Goal: Transaction & Acquisition: Download file/media

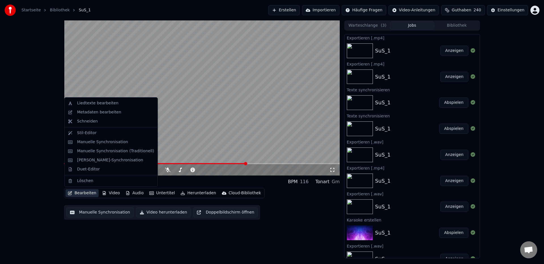
click at [89, 194] on button "Bearbeiten" at bounding box center [81, 193] width 33 height 8
click at [88, 106] on div "Liedtexte bearbeiten" at bounding box center [111, 103] width 91 height 9
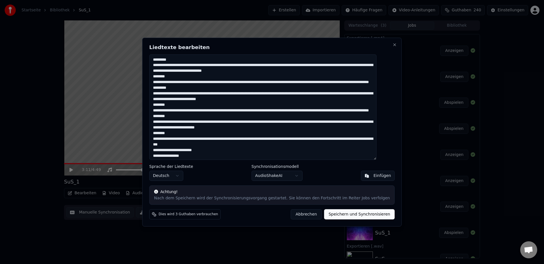
drag, startPoint x: 159, startPoint y: 59, endPoint x: 313, endPoint y: 70, distance: 153.8
click at [313, 70] on textarea at bounding box center [262, 106] width 227 height 105
drag, startPoint x: 162, startPoint y: 93, endPoint x: 299, endPoint y: 104, distance: 137.4
click at [299, 104] on textarea at bounding box center [262, 106] width 227 height 105
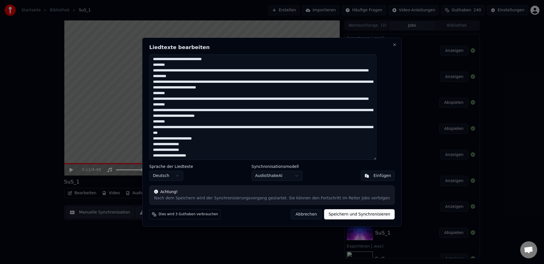
scroll to position [24, 0]
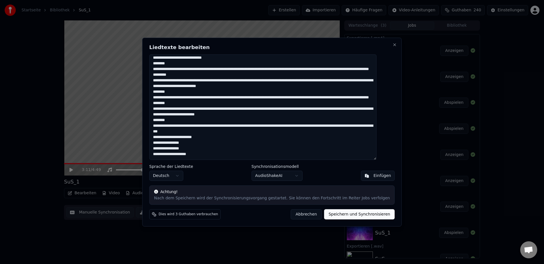
drag, startPoint x: 163, startPoint y: 104, endPoint x: 296, endPoint y: 116, distance: 134.2
click at [296, 116] on textarea at bounding box center [262, 106] width 227 height 105
drag, startPoint x: 162, startPoint y: 87, endPoint x: 237, endPoint y: 96, distance: 75.6
click at [237, 96] on textarea at bounding box center [262, 106] width 227 height 105
click at [294, 215] on button "Abbrechen" at bounding box center [305, 214] width 31 height 10
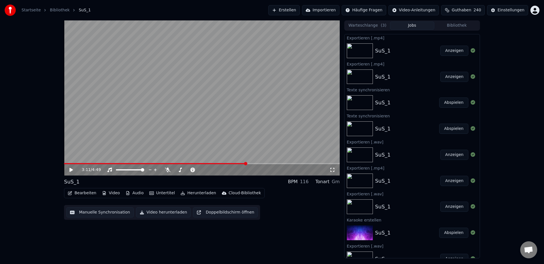
click at [292, 11] on button "Erstellen" at bounding box center [283, 10] width 31 height 10
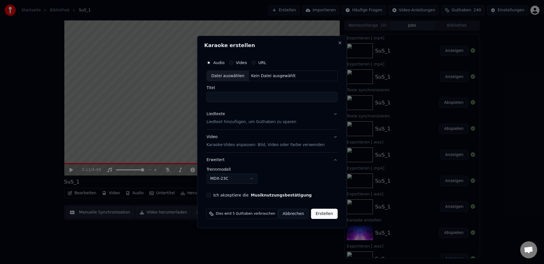
click at [221, 61] on label "Audio" at bounding box center [218, 63] width 11 height 4
click at [211, 61] on button "Audio" at bounding box center [208, 62] width 5 height 5
click at [220, 77] on div "Datei auswählen" at bounding box center [228, 76] width 42 height 10
type input "*****"
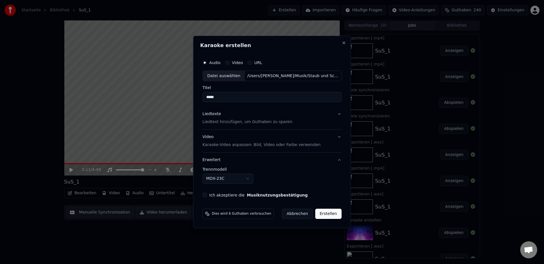
click at [219, 123] on p "Liedtext hinzufügen, um Guthaben zu sparen" at bounding box center [247, 122] width 90 height 6
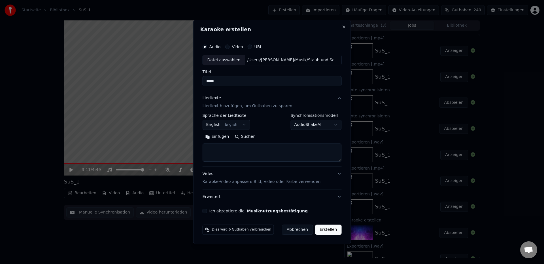
click at [217, 126] on body "**********" at bounding box center [272, 132] width 544 height 264
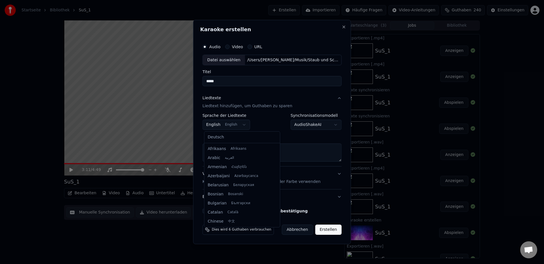
scroll to position [45, 0]
select select "**"
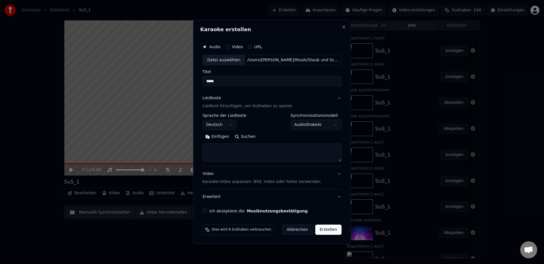
click at [221, 136] on button "Einfügen" at bounding box center [216, 136] width 29 height 9
drag, startPoint x: 223, startPoint y: 148, endPoint x: 275, endPoint y: 150, distance: 52.7
click at [275, 150] on textarea at bounding box center [270, 153] width 136 height 18
drag, startPoint x: 305, startPoint y: 149, endPoint x: 224, endPoint y: 149, distance: 81.8
click at [224, 149] on textarea at bounding box center [270, 153] width 136 height 18
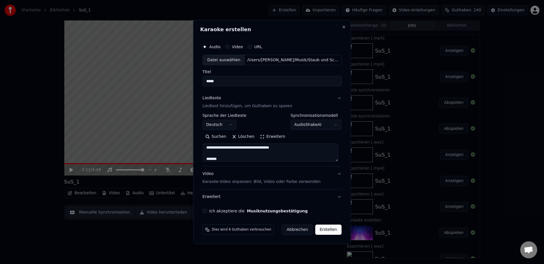
scroll to position [217, 0]
type textarea "**********"
click at [212, 197] on button "Erweitert" at bounding box center [271, 196] width 139 height 15
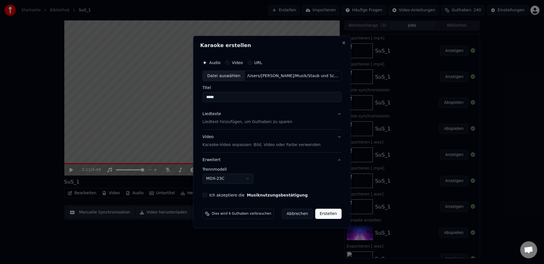
click at [228, 179] on body "Startseite Bibliothek SuS_1 Erstellen Importieren Häufige Fragen Video-Anleitun…" at bounding box center [272, 132] width 544 height 264
click at [207, 196] on button "Ich akzeptiere die Musiknutzungsbestätigung" at bounding box center [204, 194] width 5 height 5
click at [323, 216] on button "Erstellen" at bounding box center [328, 213] width 26 height 10
select select "******"
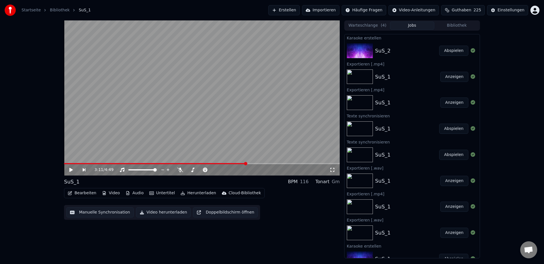
click at [382, 51] on div "SuS_2" at bounding box center [383, 51] width 16 height 8
click at [399, 48] on div "SuS_2" at bounding box center [407, 51] width 64 height 8
click at [446, 50] on button "Abspielen" at bounding box center [453, 51] width 29 height 10
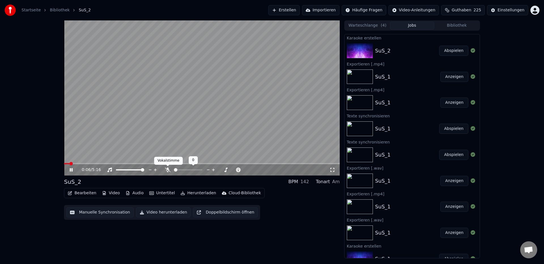
click at [168, 171] on icon at bounding box center [168, 169] width 6 height 5
click at [91, 163] on span at bounding box center [201, 163] width 275 height 1
click at [167, 170] on icon at bounding box center [167, 169] width 3 height 5
click at [70, 169] on icon at bounding box center [71, 169] width 3 height 3
click at [189, 194] on button "Herunterladen" at bounding box center [198, 193] width 40 height 8
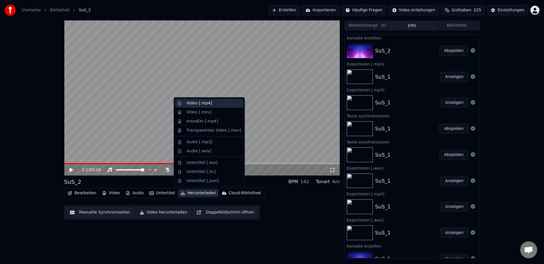
click at [198, 103] on div "Video [.mp4]" at bounding box center [198, 103] width 25 height 6
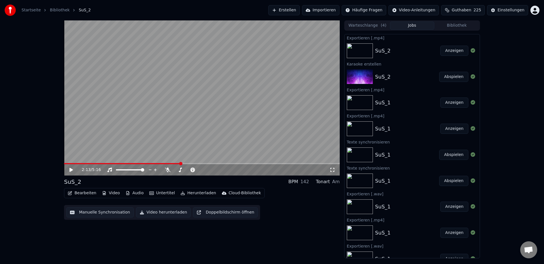
click at [450, 53] on button "Anzeigen" at bounding box center [454, 51] width 28 height 10
click at [99, 164] on span at bounding box center [81, 163] width 35 height 1
click at [71, 170] on icon at bounding box center [70, 170] width 3 height 4
click at [168, 171] on icon at bounding box center [168, 169] width 6 height 5
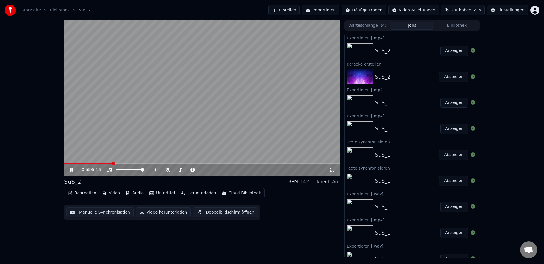
click at [71, 169] on icon at bounding box center [71, 169] width 3 height 3
